Goal: Transaction & Acquisition: Purchase product/service

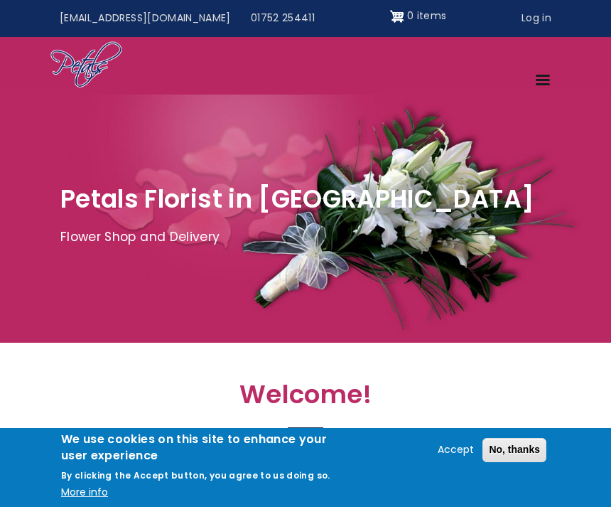
click at [586, 315] on div at bounding box center [305, 219] width 611 height 248
click at [528, 448] on button "No, thanks" at bounding box center [514, 450] width 64 height 24
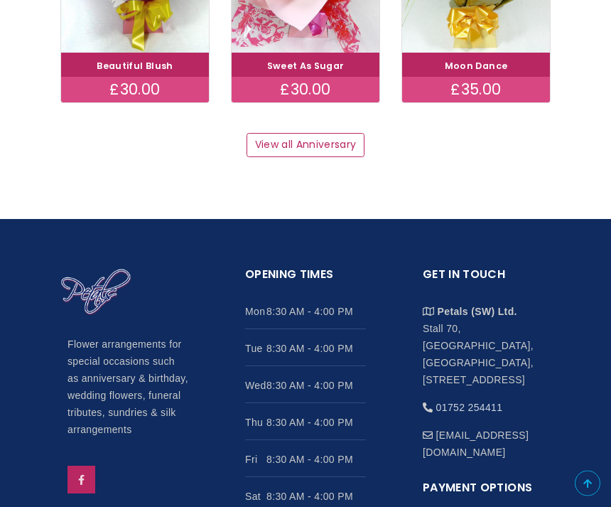
scroll to position [1806, 0]
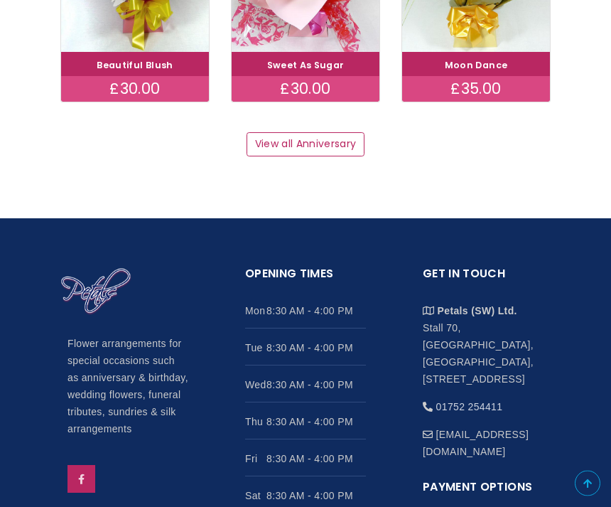
click at [561, 351] on section "Get in touch Petals (SW) Ltd. Stall 70, Plymouth City Market, Plymouth, Devon, …" at bounding box center [483, 414] width 178 height 341
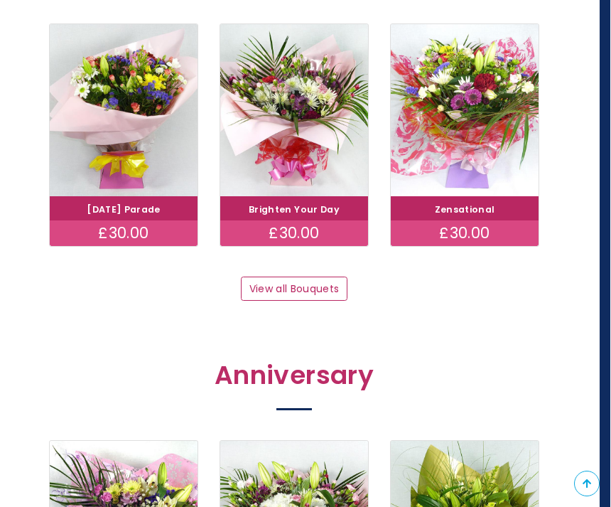
scroll to position [1222, 11]
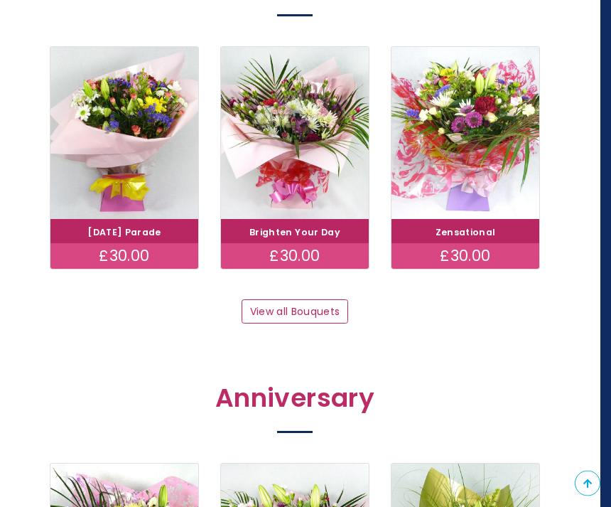
click at [304, 305] on link "View all Bouquets" at bounding box center [295, 312] width 107 height 24
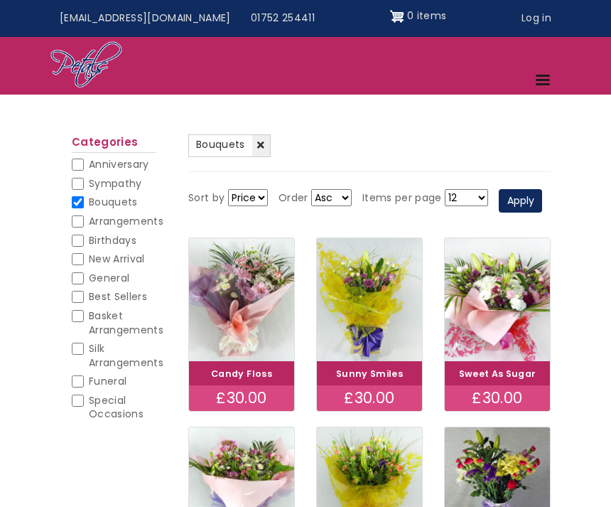
click at [127, 318] on span "Basket Arrangements" at bounding box center [126, 322] width 75 height 28
click at [84, 318] on input "Basket Arrangements" at bounding box center [78, 316] width 12 height 12
checkbox input "true"
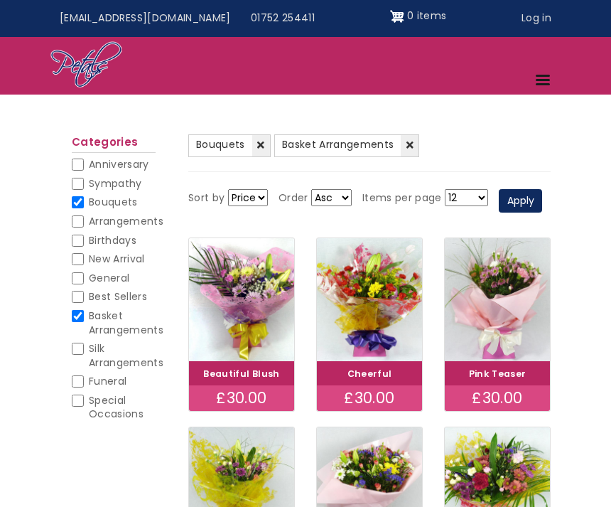
click at [82, 187] on input "Sympathy" at bounding box center [78, 184] width 12 height 12
checkbox input "true"
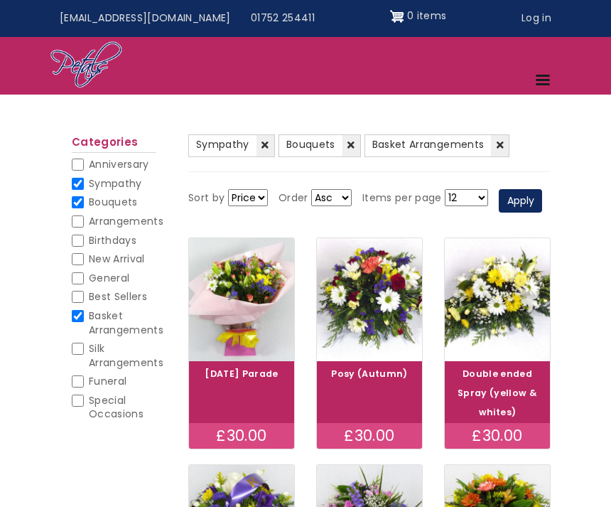
click at [82, 197] on input "Bouquets" at bounding box center [78, 202] width 12 height 12
checkbox input "false"
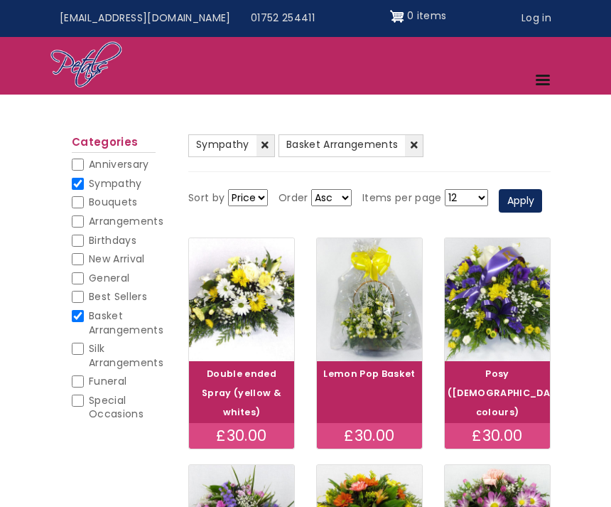
click at [89, 176] on span "Sympathy" at bounding box center [115, 183] width 53 height 14
click at [84, 178] on input "Sympathy" at bounding box center [78, 184] width 12 height 12
checkbox input "false"
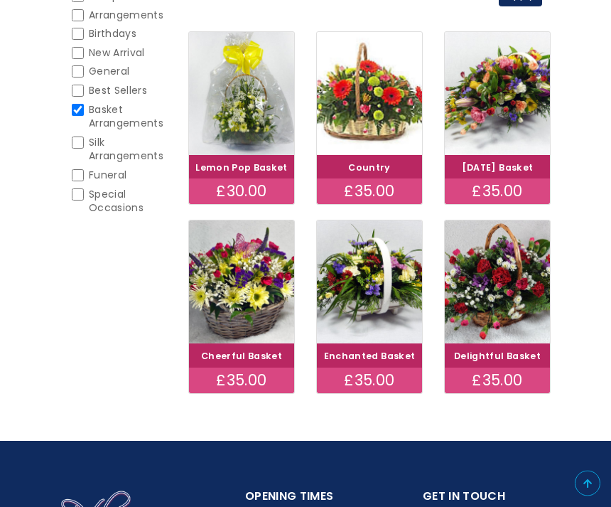
scroll to position [277, 0]
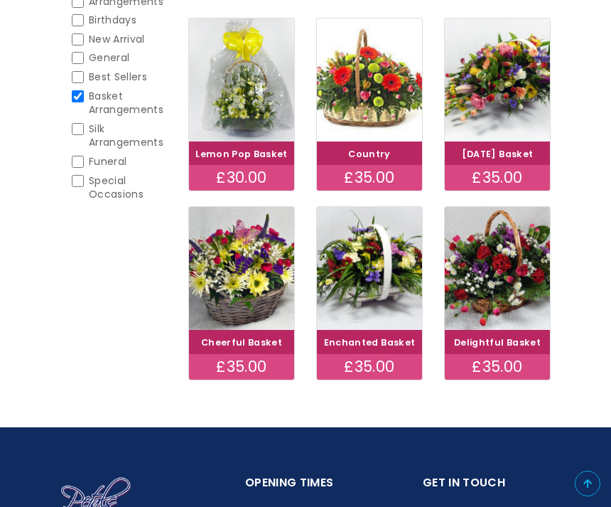
click at [581, 394] on div "(-) Basket Arrangements Sort by Price Title Order Asc Desc Items per page 12 18…" at bounding box center [305, 149] width 611 height 490
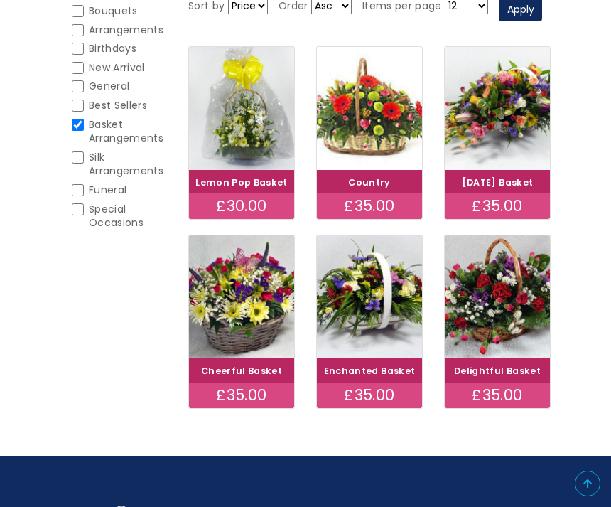
scroll to position [232, 0]
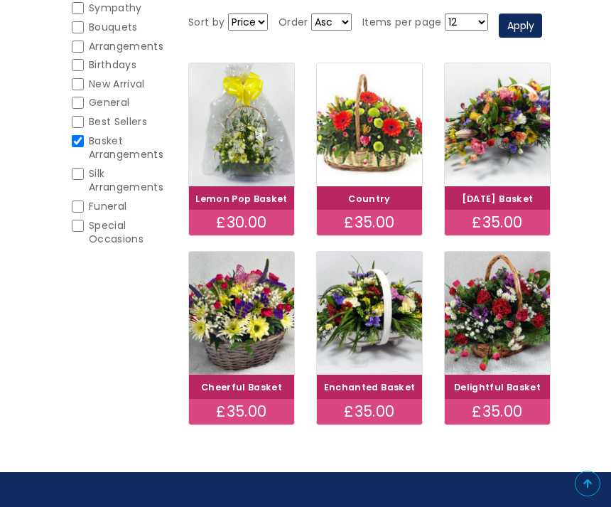
click at [374, 169] on img at bounding box center [369, 124] width 105 height 123
